Goal: Information Seeking & Learning: Learn about a topic

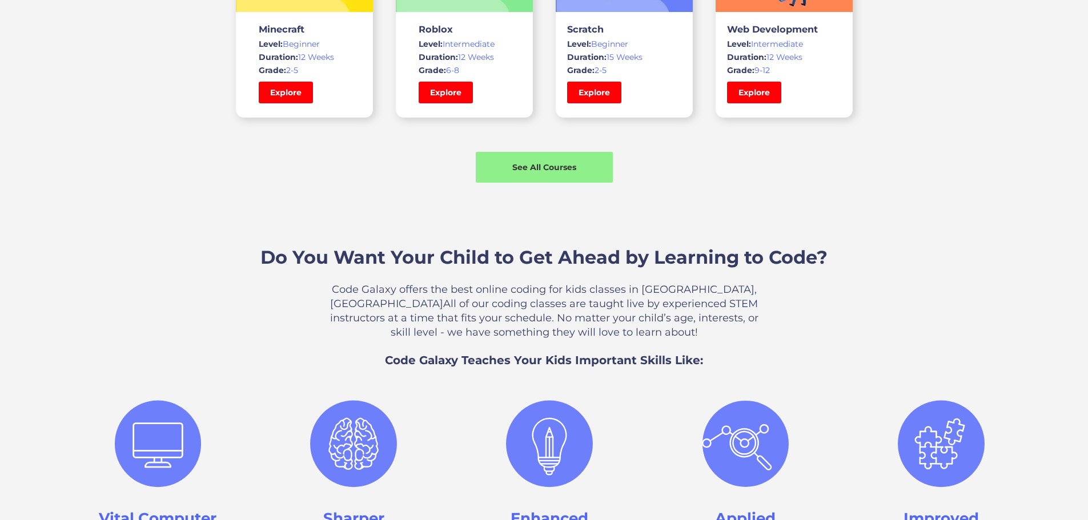
scroll to position [857, 0]
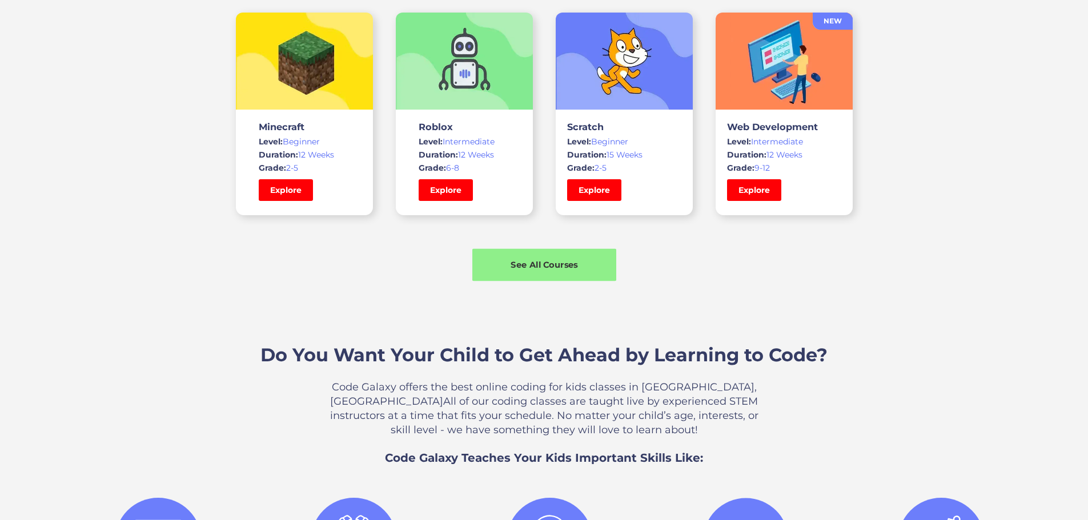
click at [522, 271] on div "See All Courses" at bounding box center [544, 265] width 144 height 12
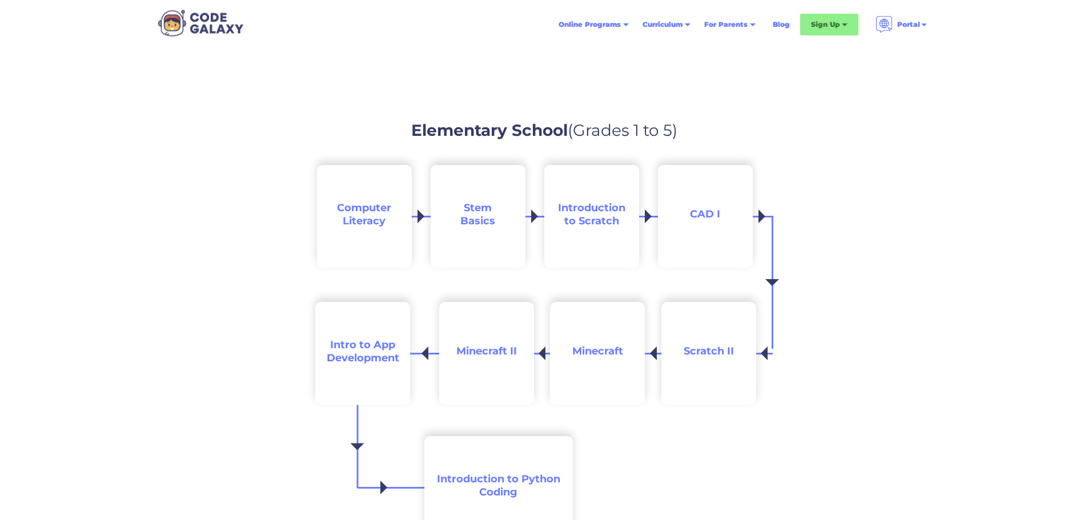
scroll to position [1257, 0]
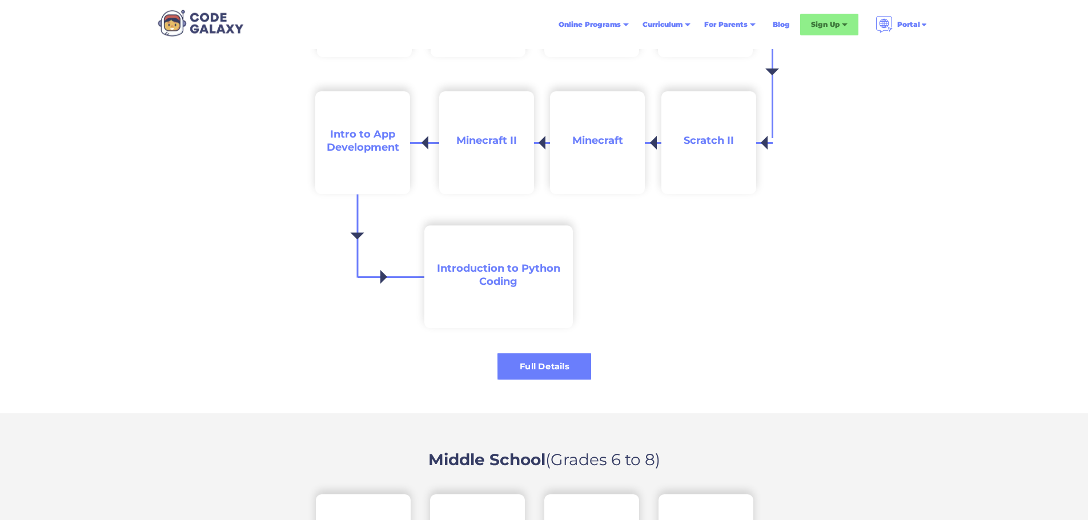
click at [534, 356] on div "Full Details" at bounding box center [545, 367] width 94 height 26
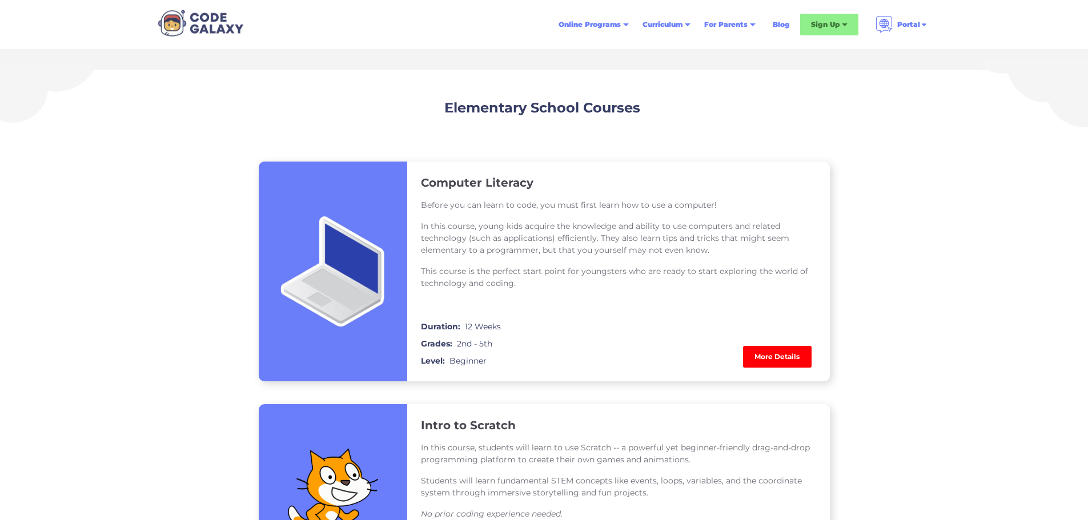
scroll to position [743, 0]
click at [775, 352] on link "More Details" at bounding box center [777, 358] width 69 height 22
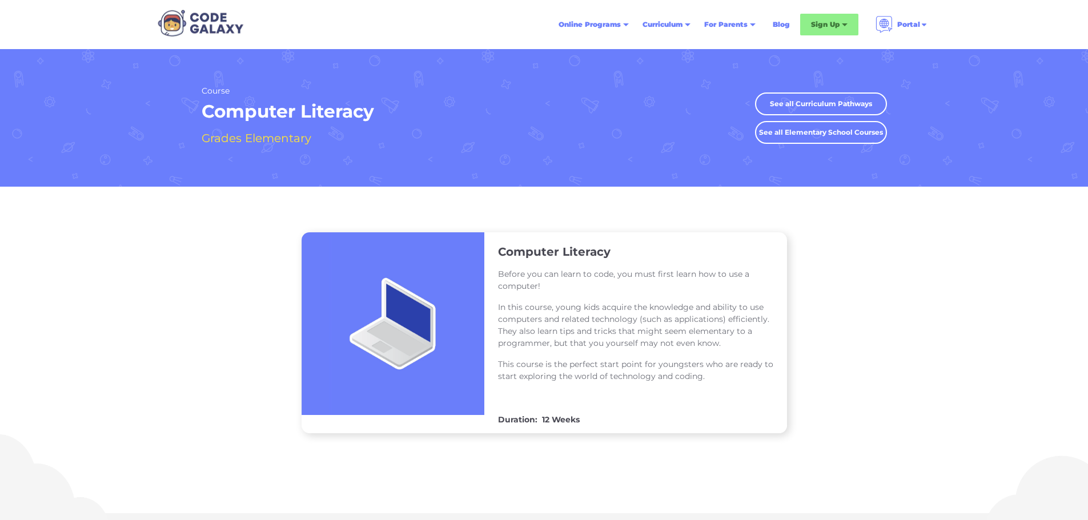
click at [261, 308] on div "Computer Literacy Before you can learn to code, you must first learn how to use…" at bounding box center [544, 332] width 1088 height 201
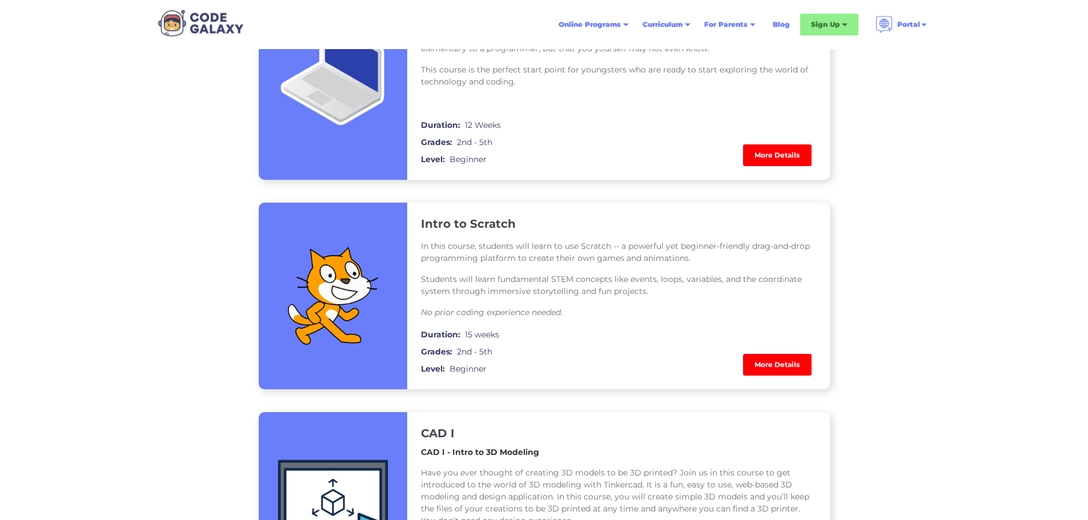
scroll to position [971, 0]
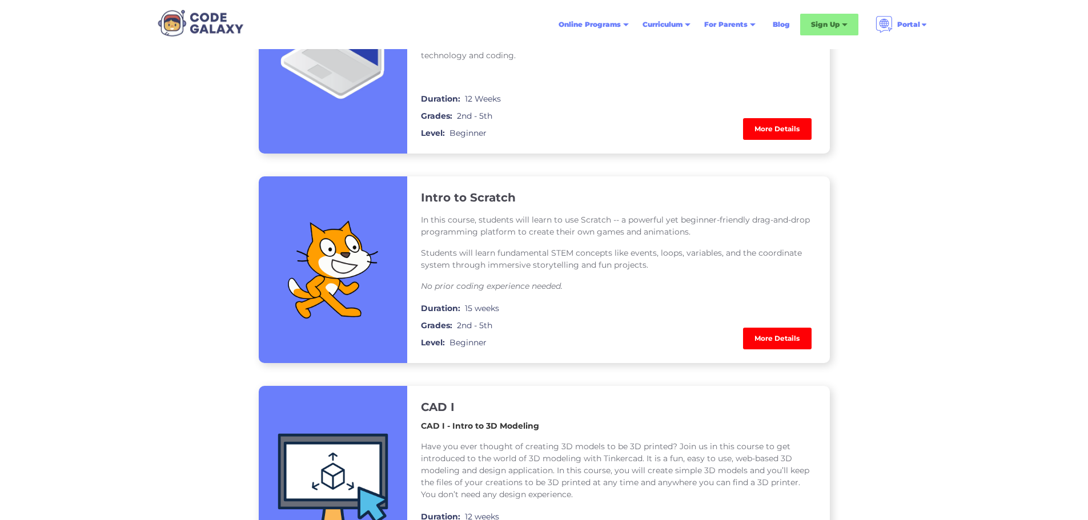
click at [791, 344] on link "More Details" at bounding box center [777, 339] width 69 height 22
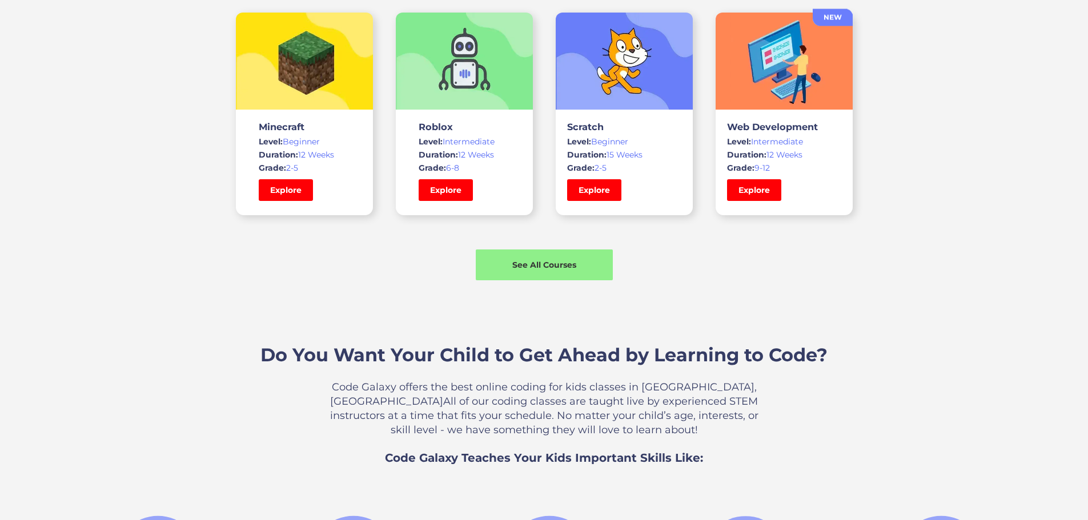
click at [62, 176] on div "Featured Courses Minecraft Level: Beginner Duration: 12 Weeks Grade: 2-5 Explor…" at bounding box center [544, 117] width 1088 height 383
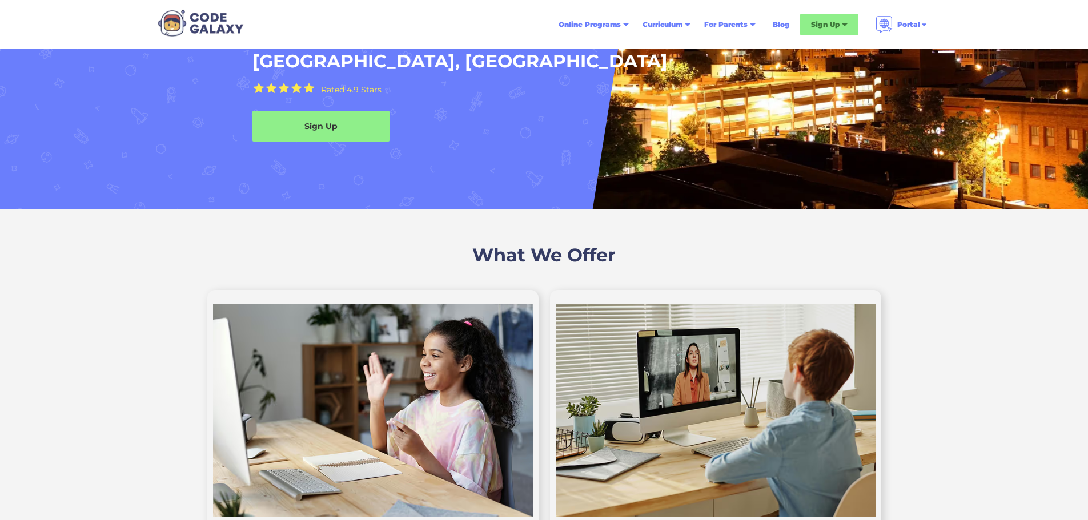
scroll to position [114, 0]
